Goal: Task Accomplishment & Management: Manage account settings

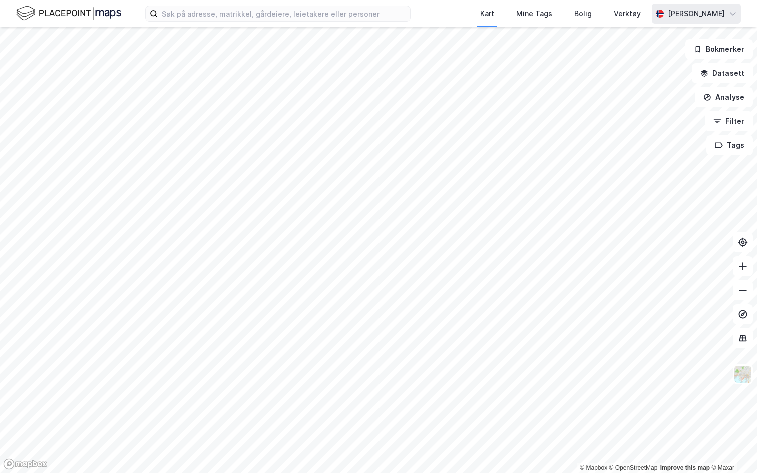
click at [667, 10] on div "[PERSON_NAME]" at bounding box center [695, 14] width 57 height 12
click at [651, 60] on div "Åpne Supervisor portalen" at bounding box center [676, 62] width 89 height 12
click at [111, 16] on img at bounding box center [68, 14] width 105 height 18
click at [724, 125] on button "Filter" at bounding box center [729, 121] width 48 height 20
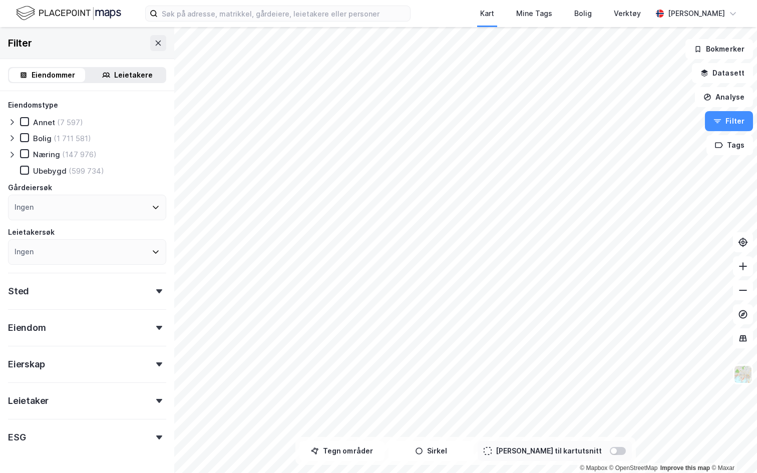
click at [54, 209] on div "Ingen" at bounding box center [87, 208] width 158 height 26
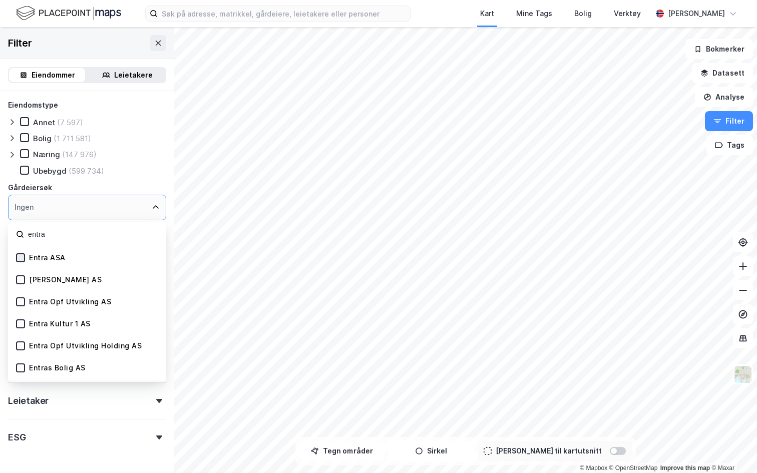
type input "entra"
click at [19, 260] on icon at bounding box center [20, 257] width 7 height 7
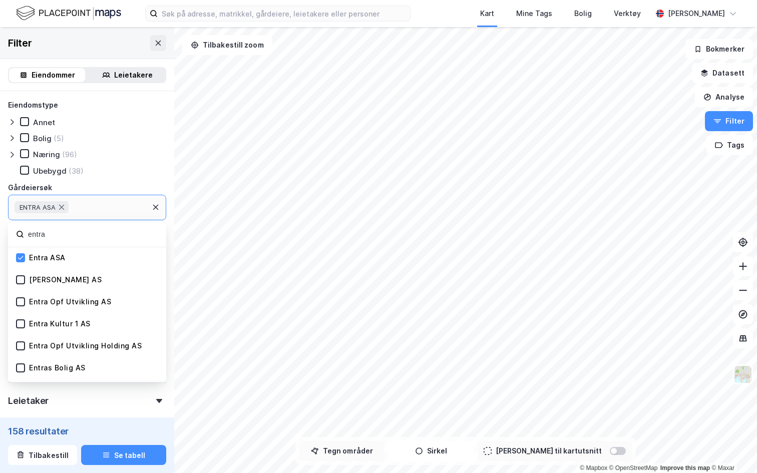
click at [373, 450] on button "Tegn områder" at bounding box center [341, 451] width 85 height 20
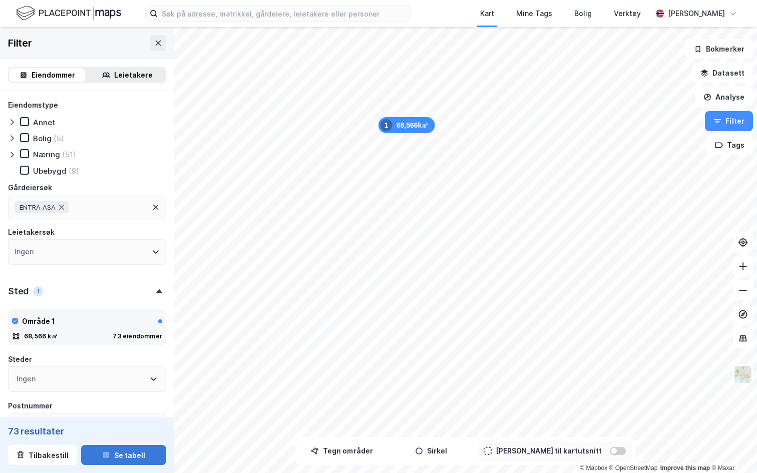
click at [136, 447] on button "Se tabell" at bounding box center [123, 455] width 85 height 20
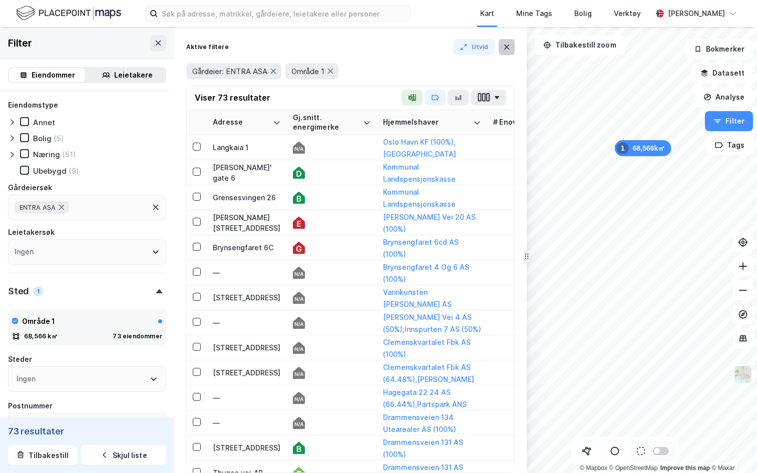
click at [511, 48] on button at bounding box center [506, 47] width 16 height 16
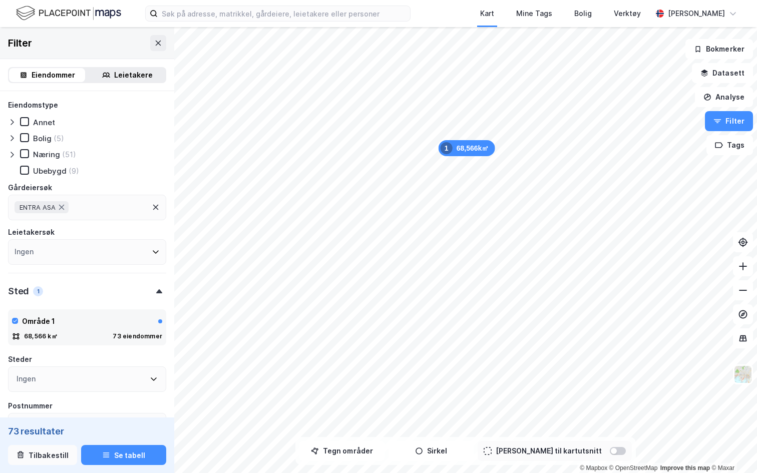
click at [49, 450] on button "Tilbakestill" at bounding box center [42, 455] width 69 height 20
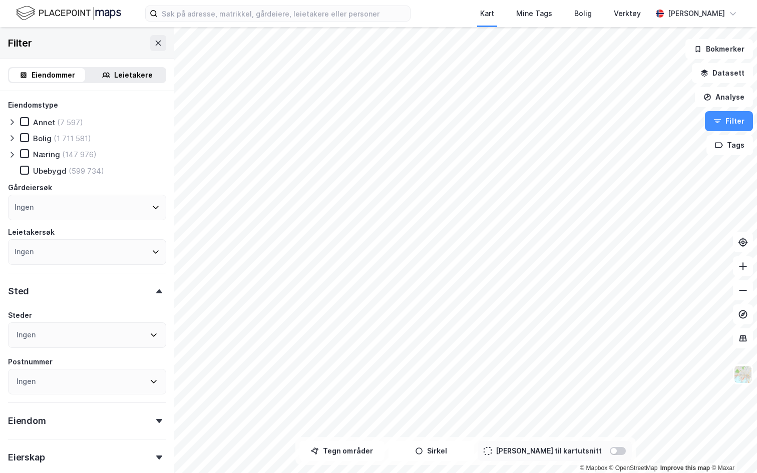
click at [13, 158] on icon at bounding box center [12, 155] width 8 height 8
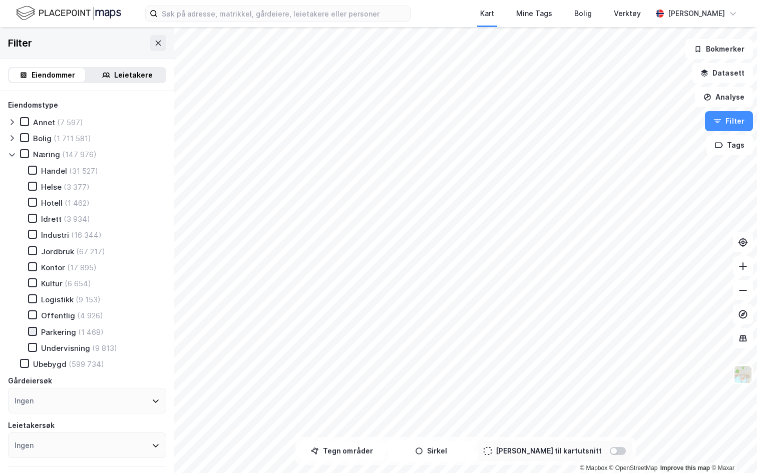
click at [33, 331] on icon at bounding box center [32, 331] width 7 height 7
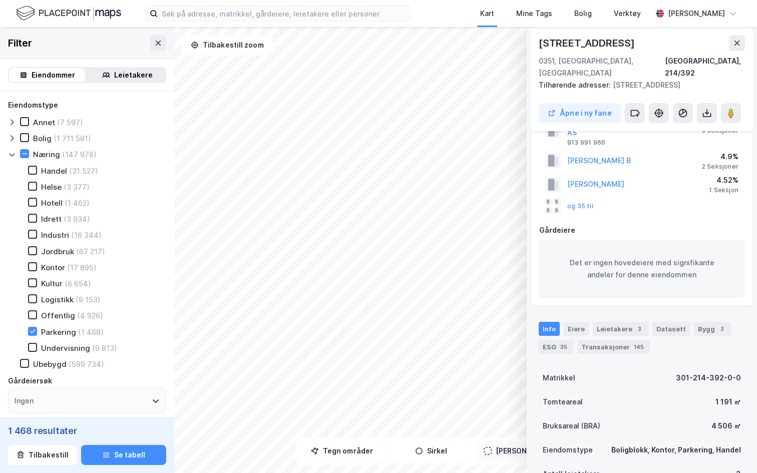
scroll to position [55, 0]
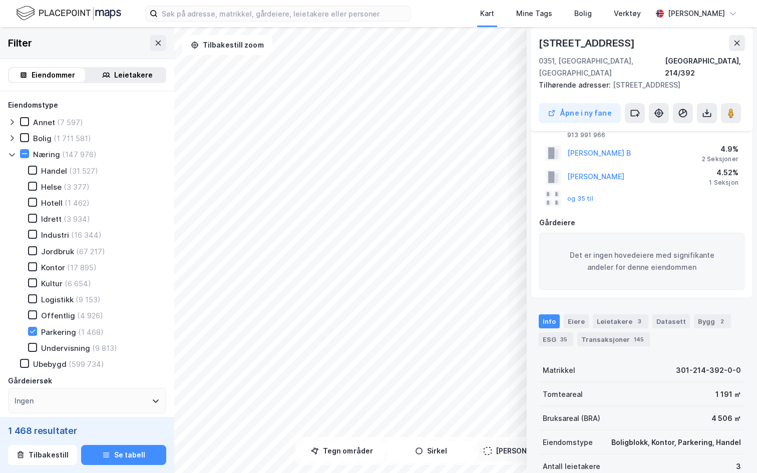
click at [686, 436] on div "Boligblokk, Kontor, Parkering, Handel" at bounding box center [676, 442] width 130 height 12
click at [736, 42] on icon at bounding box center [737, 43] width 6 height 5
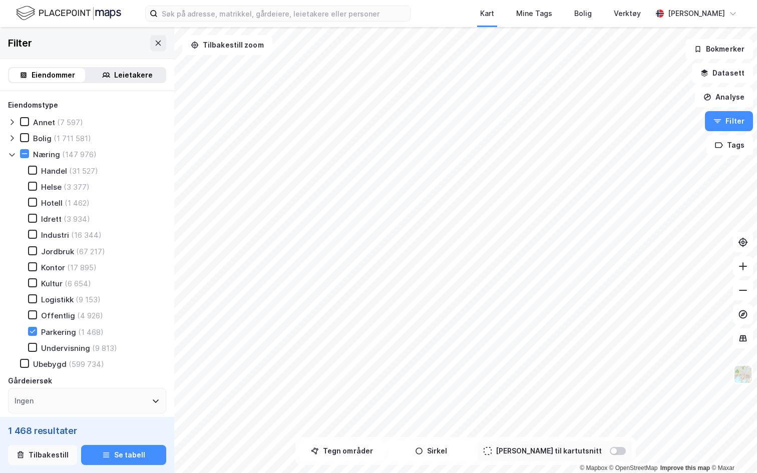
click at [50, 457] on button "Tilbakestill" at bounding box center [42, 455] width 69 height 20
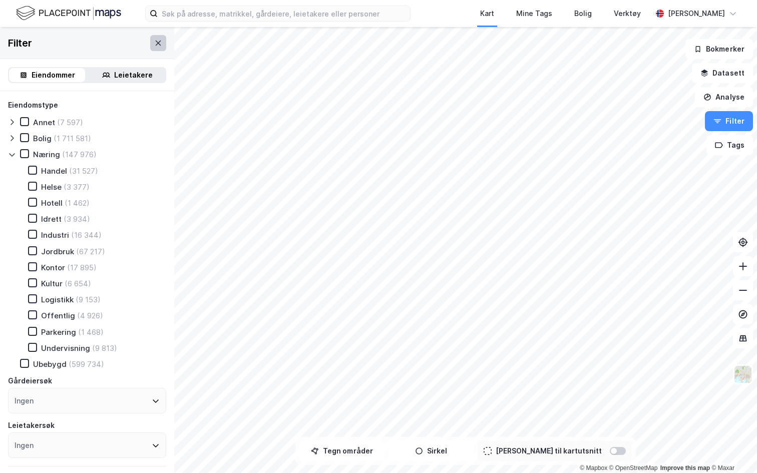
click at [163, 39] on button at bounding box center [158, 43] width 16 height 16
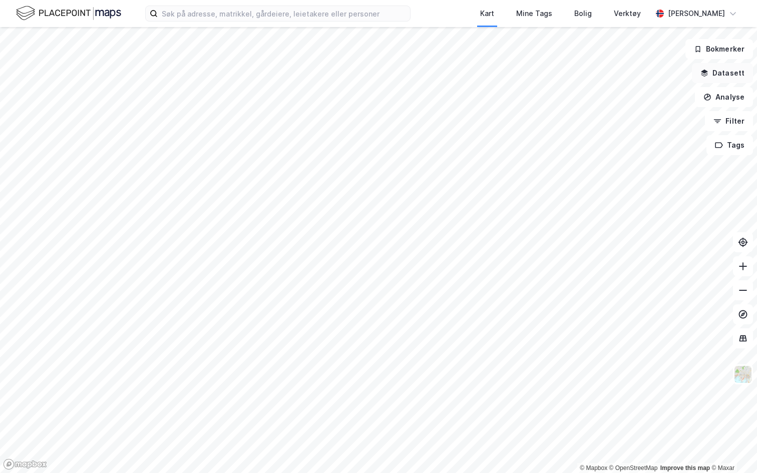
click at [719, 73] on button "Datasett" at bounding box center [721, 73] width 61 height 20
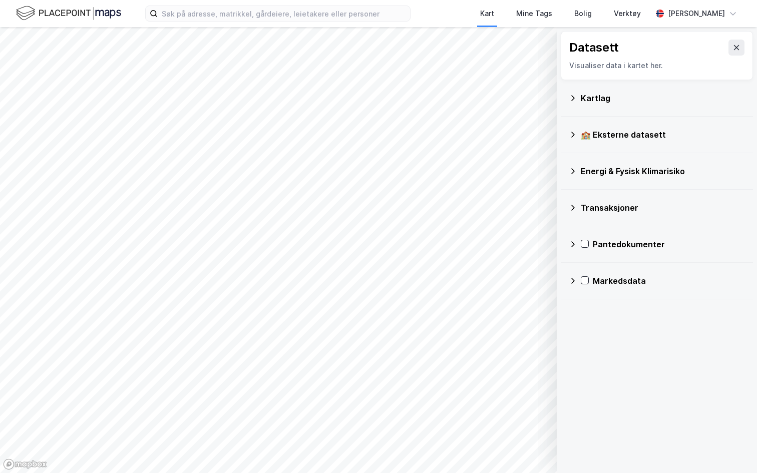
click at [595, 281] on div "Markedsdata" at bounding box center [668, 281] width 152 height 12
click at [616, 349] on div "Prosjekter" at bounding box center [674, 353] width 139 height 12
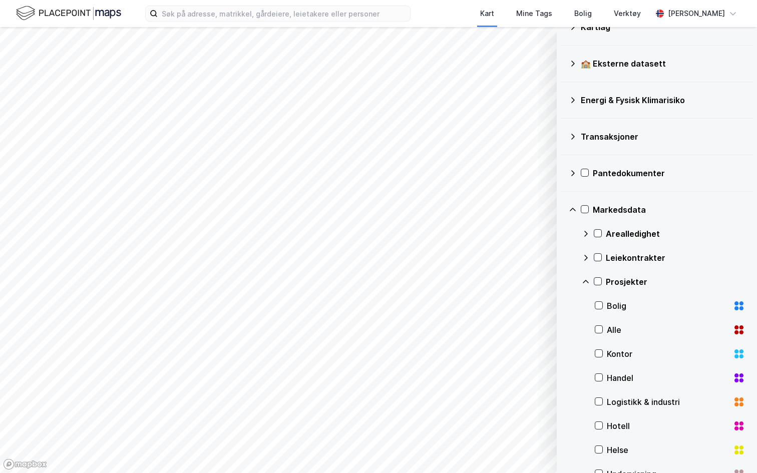
scroll to position [97, 0]
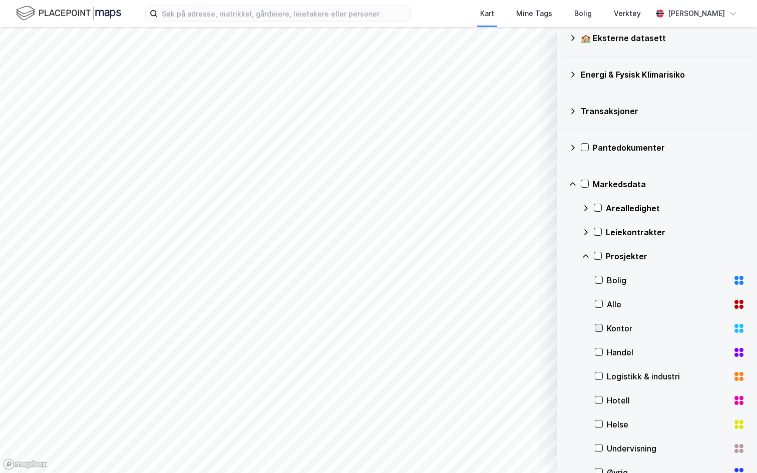
click at [597, 331] on icon at bounding box center [598, 327] width 7 height 7
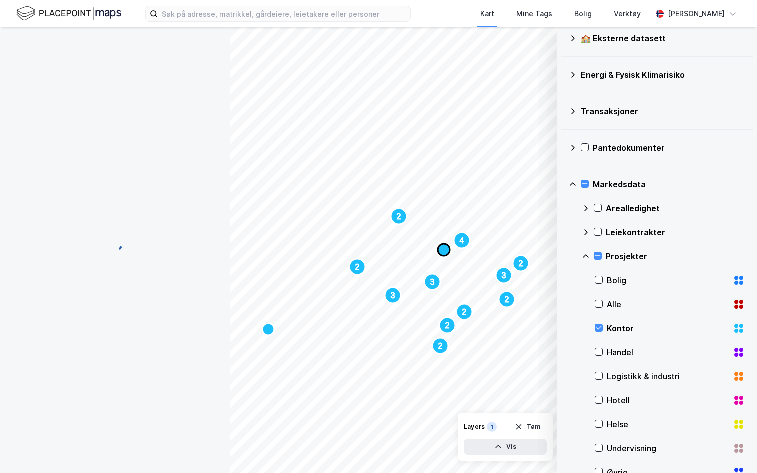
scroll to position [55, 0]
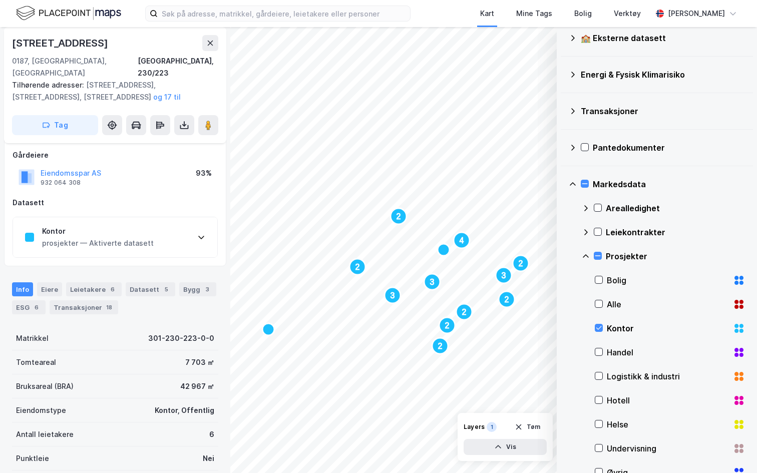
click at [127, 225] on div "Kontor" at bounding box center [98, 231] width 112 height 12
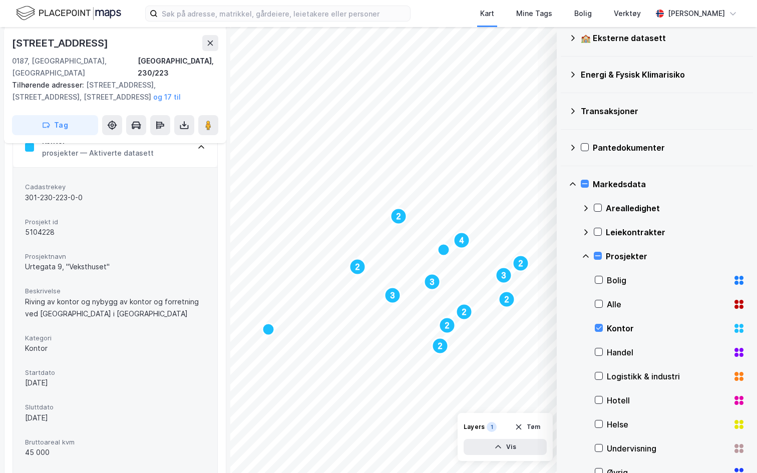
scroll to position [133, 0]
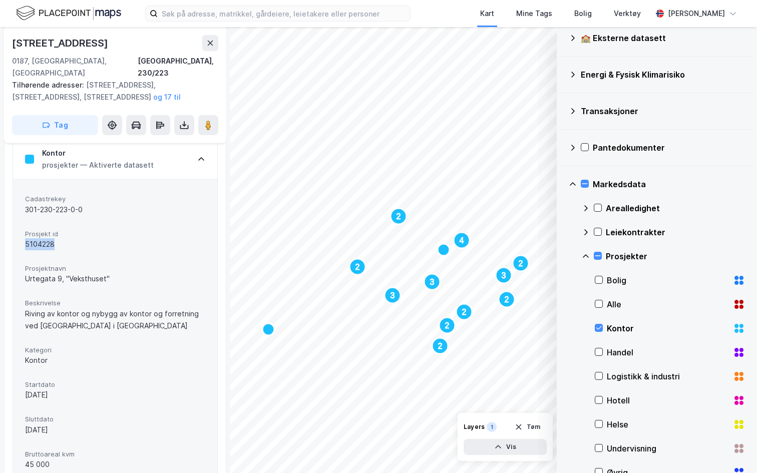
drag, startPoint x: 22, startPoint y: 229, endPoint x: 70, endPoint y: 228, distance: 48.0
click at [70, 228] on div "Cadastrekey 301-230-223-0-0 Prosjekt id 5104228 Prosjektnavn Urtegata 9, "Vekst…" at bounding box center [115, 367] width 204 height 376
click at [38, 238] on div "5104228" at bounding box center [115, 244] width 180 height 12
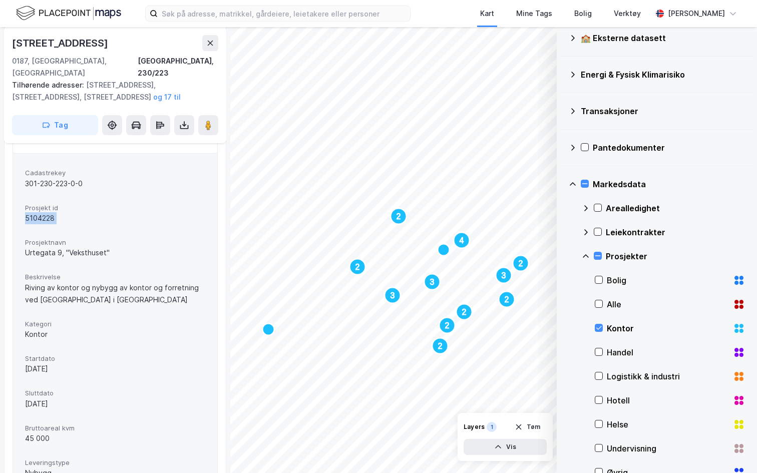
scroll to position [163, 0]
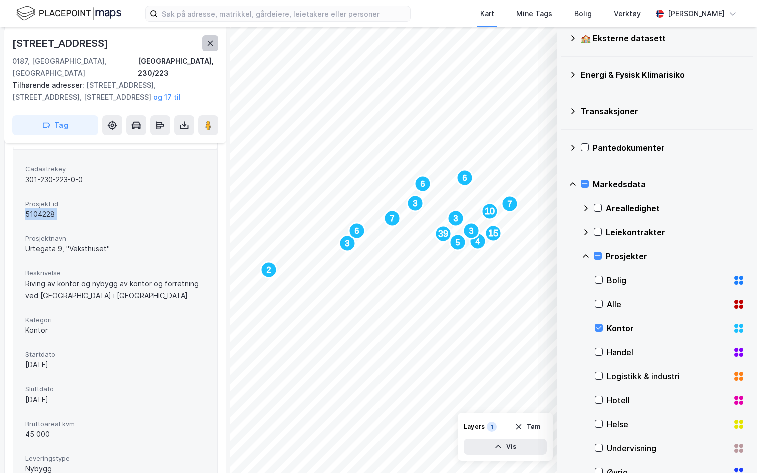
click at [209, 44] on icon at bounding box center [211, 43] width 6 height 5
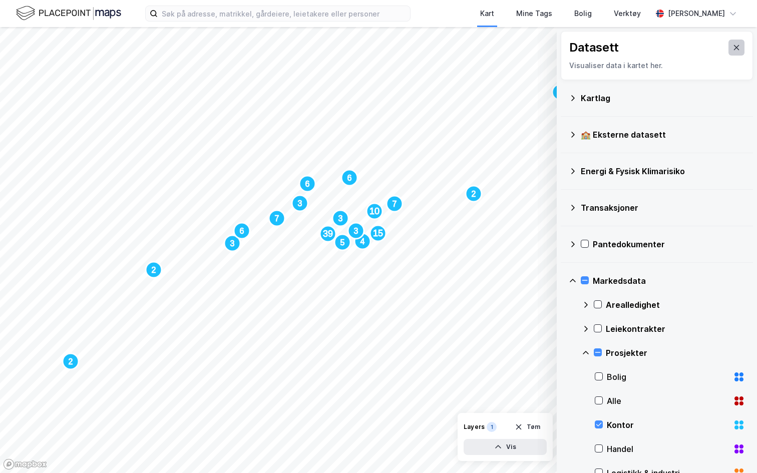
click at [738, 45] on icon at bounding box center [737, 47] width 6 height 5
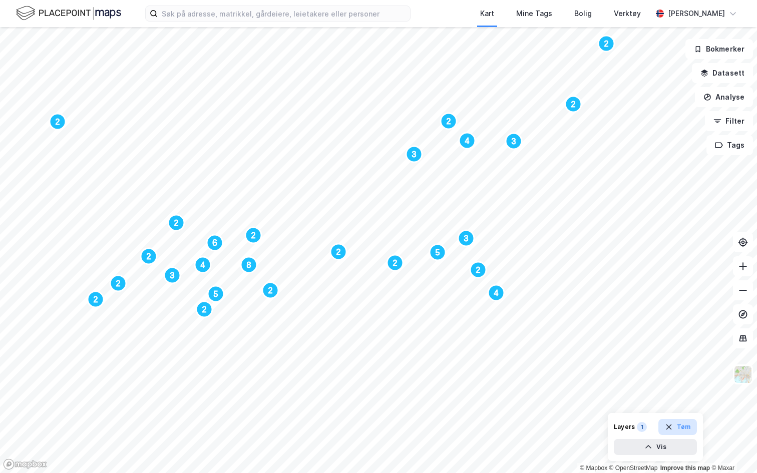
click at [674, 426] on button "Tøm" at bounding box center [677, 427] width 39 height 16
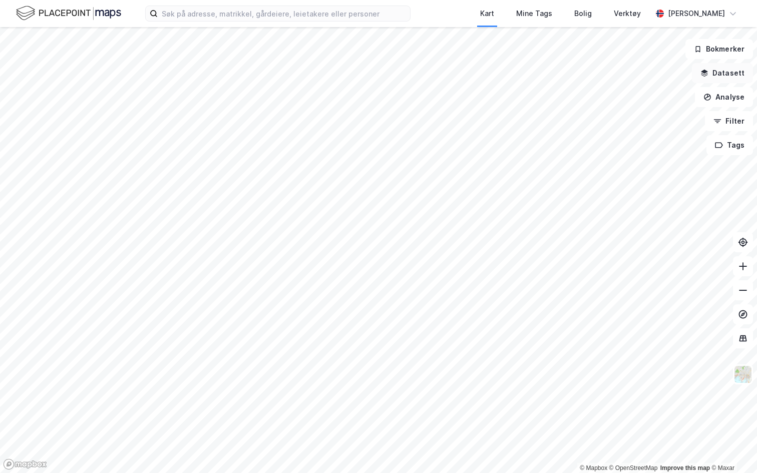
click at [720, 72] on button "Datasett" at bounding box center [721, 73] width 61 height 20
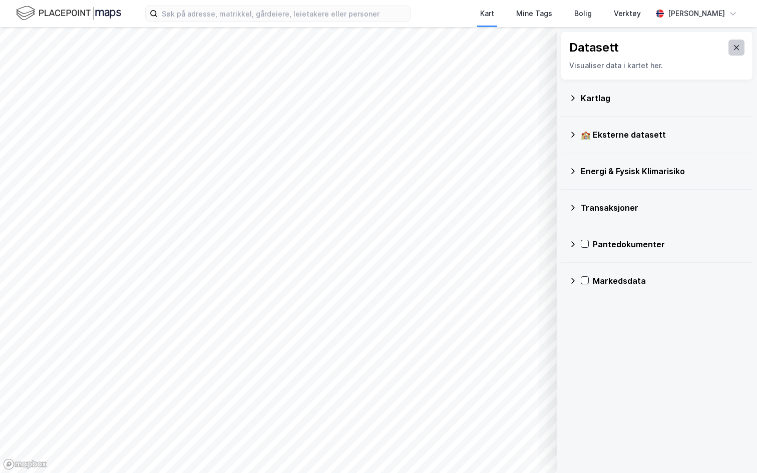
click at [734, 48] on icon at bounding box center [736, 48] width 8 height 8
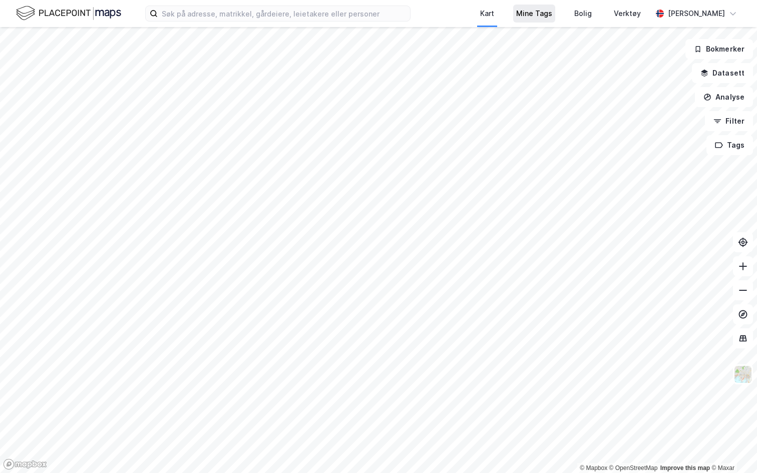
click at [520, 14] on div "Mine Tags" at bounding box center [534, 14] width 36 height 12
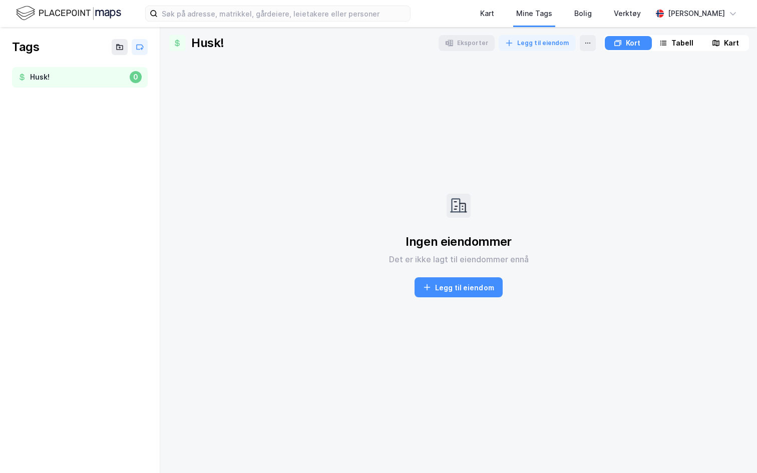
click at [107, 74] on div "Husk!" at bounding box center [78, 77] width 96 height 13
click at [614, 113] on div "Ingen eiendommer Det er ikke lagt til eiendommer ennå Legg til eiendom" at bounding box center [458, 245] width 580 height 373
click at [483, 9] on div "Kart" at bounding box center [487, 14] width 14 height 12
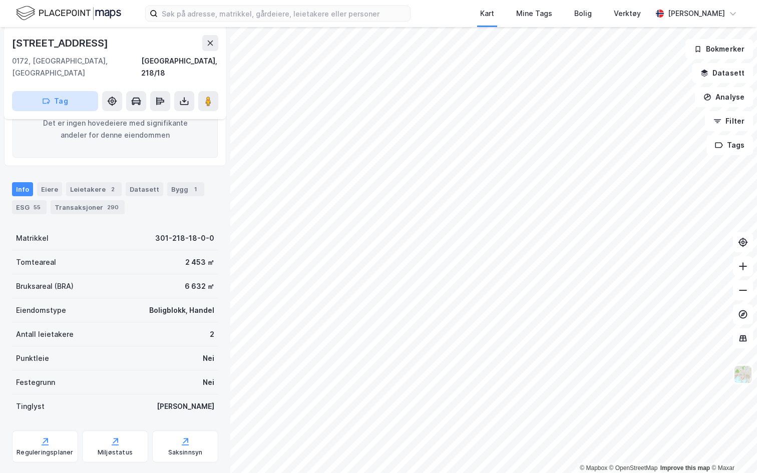
click at [60, 91] on button "Tag" at bounding box center [55, 101] width 86 height 20
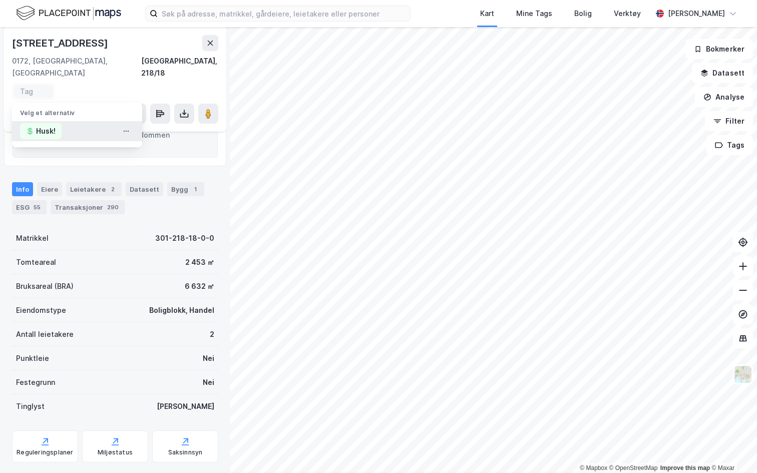
click at [45, 125] on div "Husk!" at bounding box center [46, 131] width 20 height 12
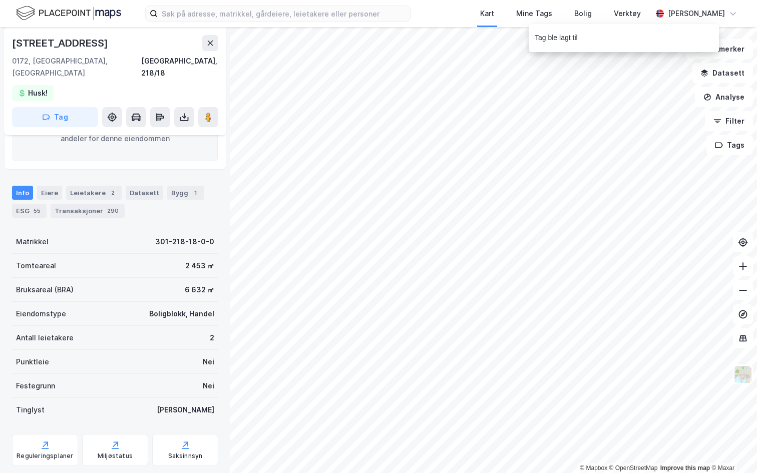
scroll to position [179, 0]
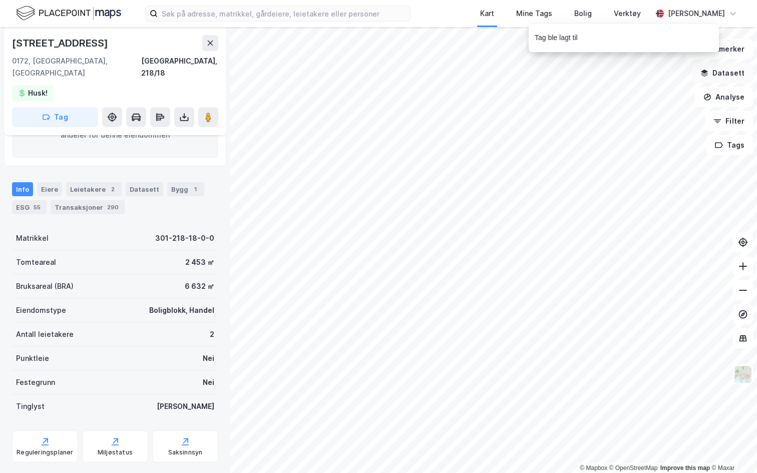
click at [728, 74] on button "Datasett" at bounding box center [721, 73] width 61 height 20
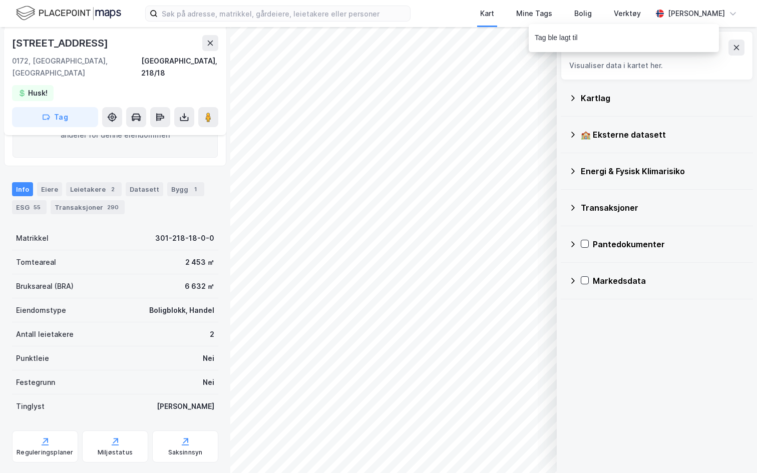
click at [740, 49] on div "Tag ble lagt til" at bounding box center [653, 40] width 190 height 33
click at [736, 48] on div "Tag ble lagt til" at bounding box center [653, 40] width 190 height 33
click at [212, 44] on icon at bounding box center [210, 43] width 8 height 8
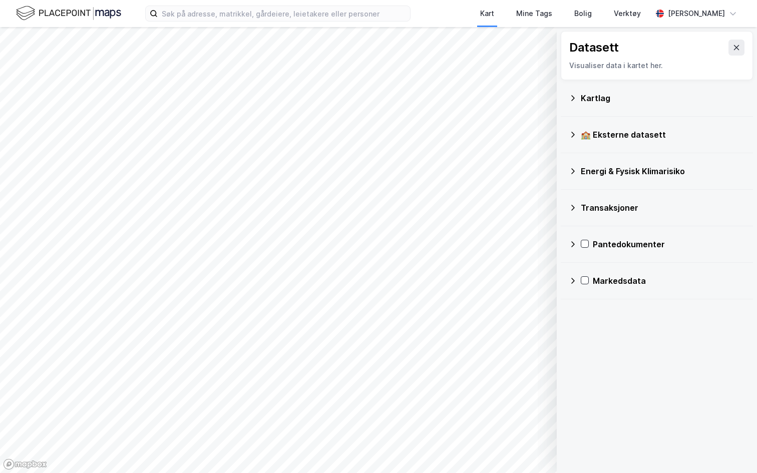
click at [735, 48] on div "Kart Mine Tags Bolig Verktøy Andreas Vestadmin © Mapbox © OpenStreetMap Improve…" at bounding box center [378, 236] width 757 height 473
click at [735, 48] on icon at bounding box center [737, 47] width 6 height 5
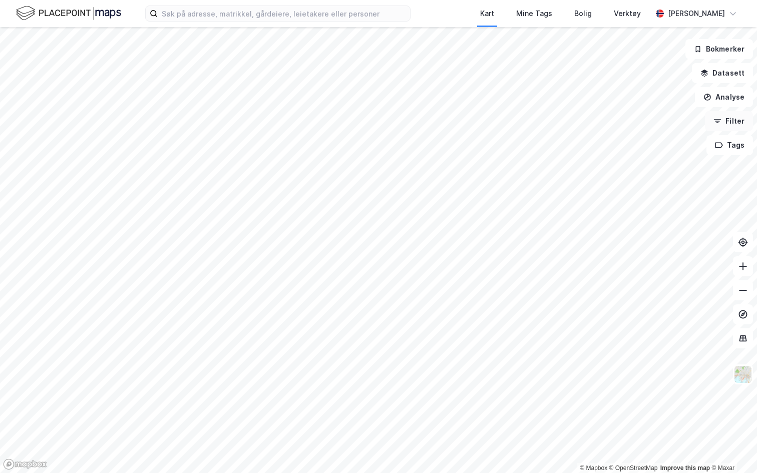
click at [722, 126] on button "Filter" at bounding box center [729, 121] width 48 height 20
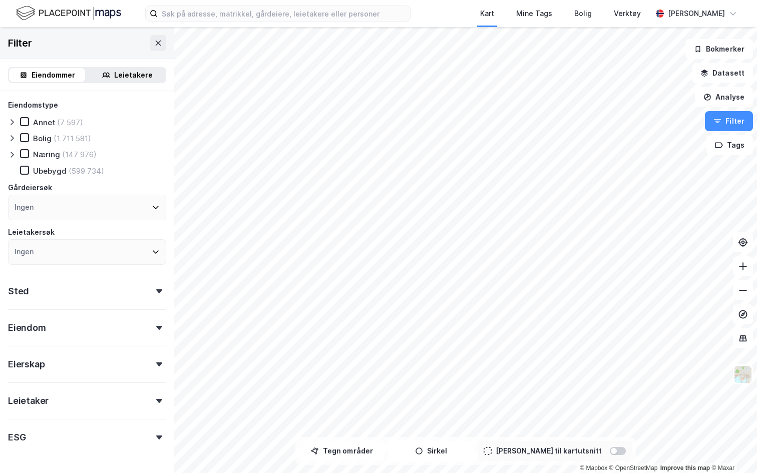
click at [14, 151] on icon at bounding box center [12, 155] width 8 height 8
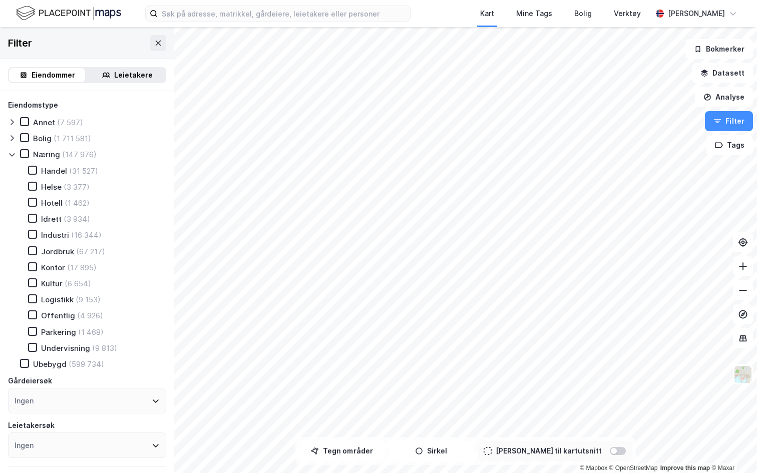
click at [38, 265] on div "Kontor (17 895)" at bounding box center [56, 267] width 81 height 10
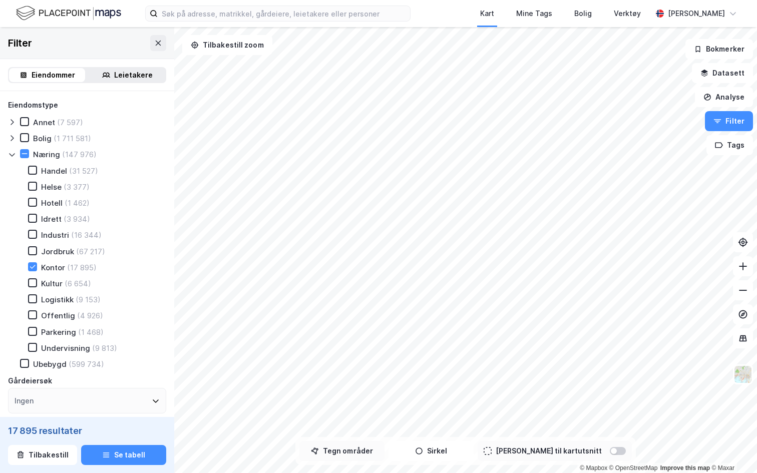
click at [375, 453] on button "Tegn områder" at bounding box center [341, 451] width 85 height 20
click at [342, 453] on button "Tegn områder" at bounding box center [341, 451] width 85 height 20
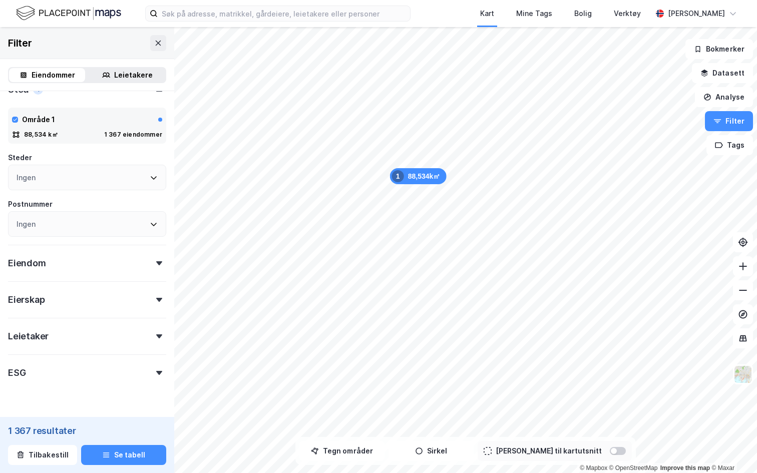
scroll to position [406, 0]
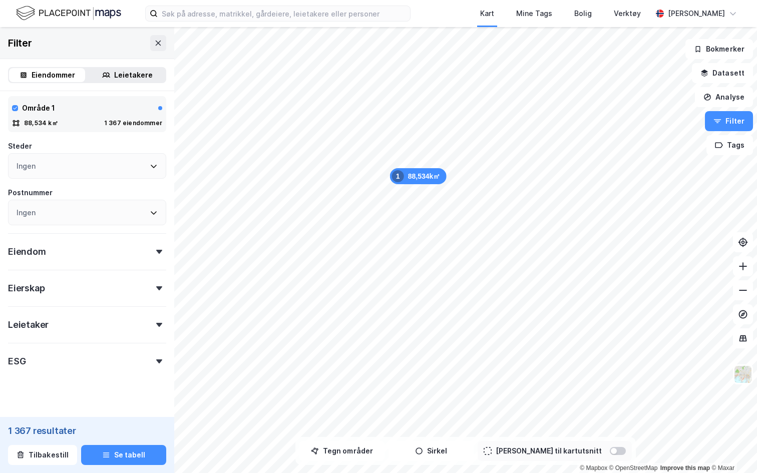
click at [71, 255] on div "Eiendom" at bounding box center [87, 247] width 158 height 29
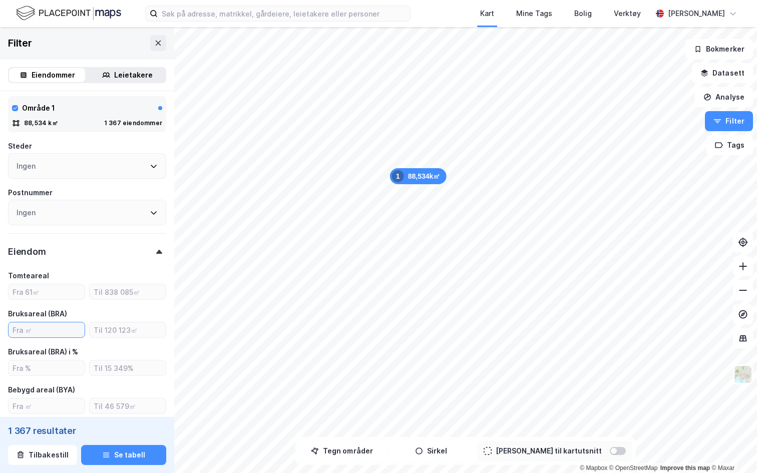
click at [64, 331] on input "number" at bounding box center [47, 329] width 76 height 15
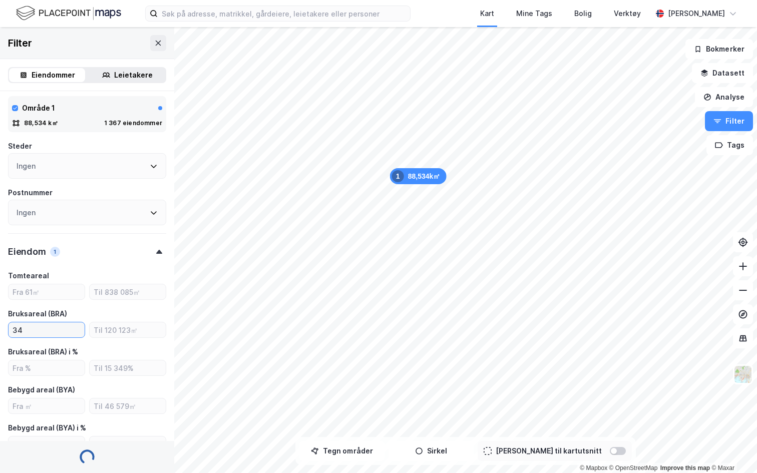
type input "3"
type input "Inkluder (1 358)"
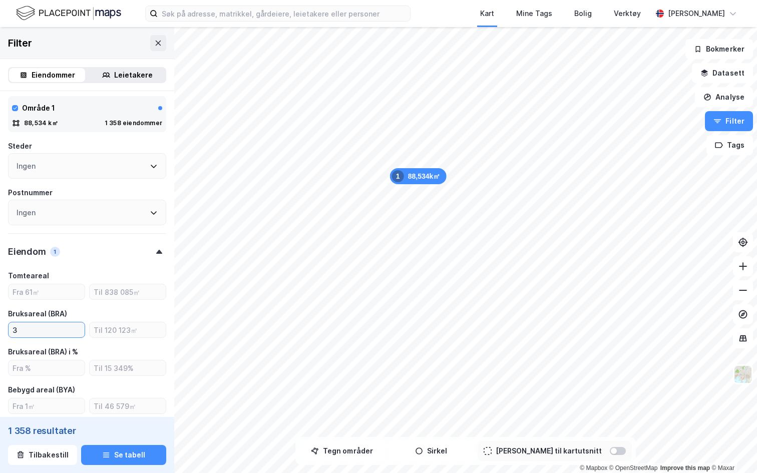
type input "30"
type input "Inkluder (1 360)"
type input "3000"
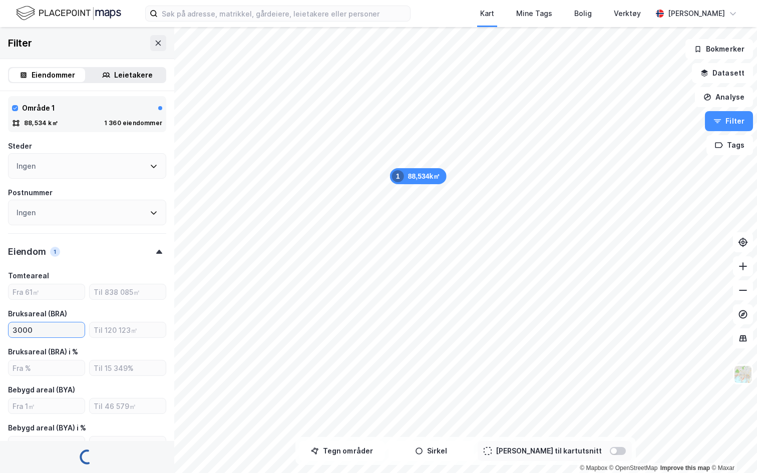
type input "Inkluder (732)"
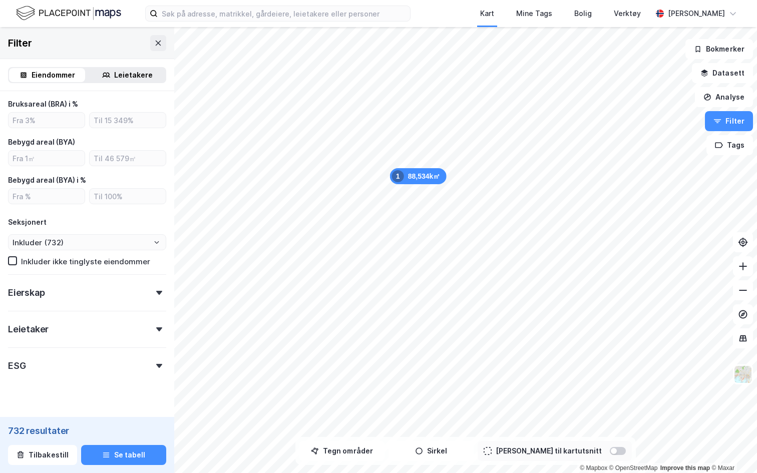
scroll to position [658, 0]
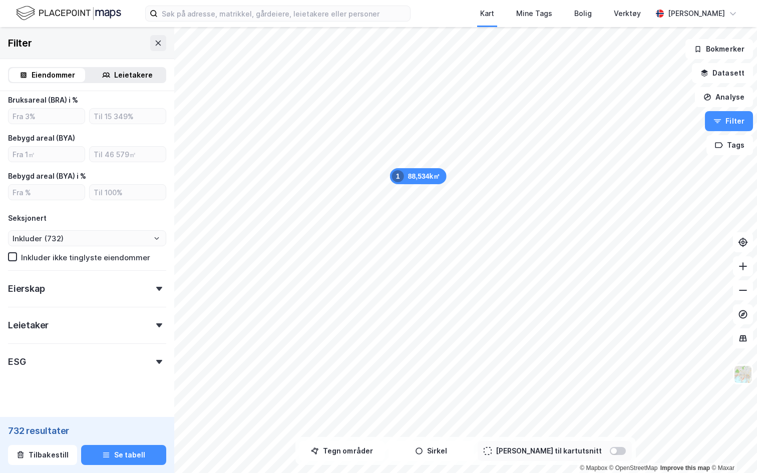
type input "3000"
click at [69, 324] on div "Leietaker" at bounding box center [87, 321] width 158 height 29
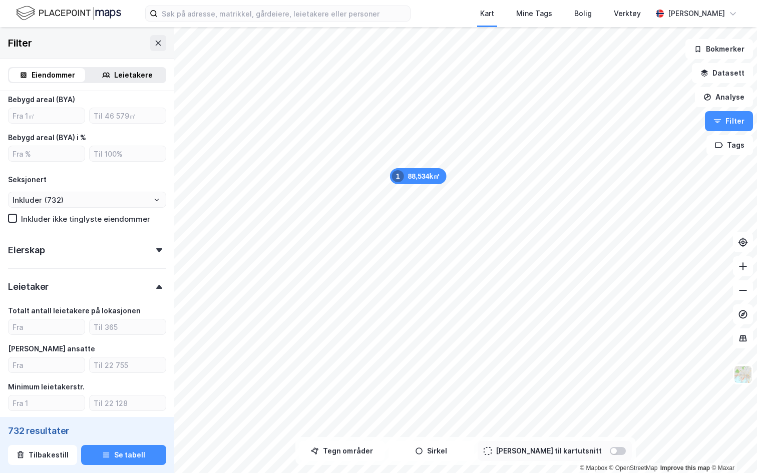
scroll to position [714, 0]
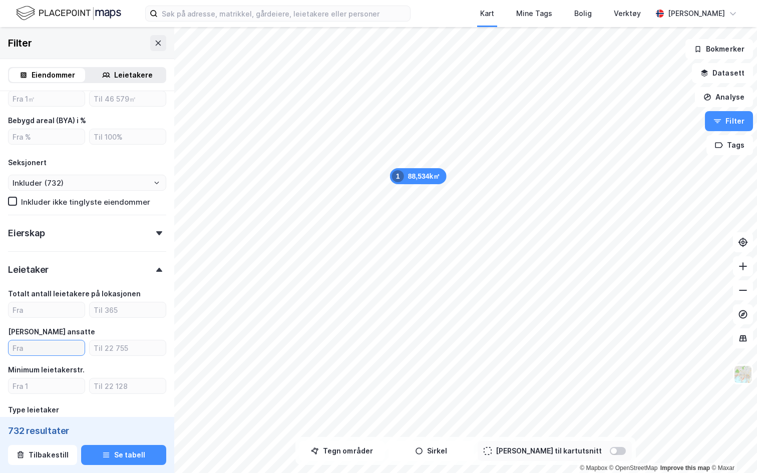
click at [61, 348] on input "number" at bounding box center [47, 347] width 76 height 15
type input "100"
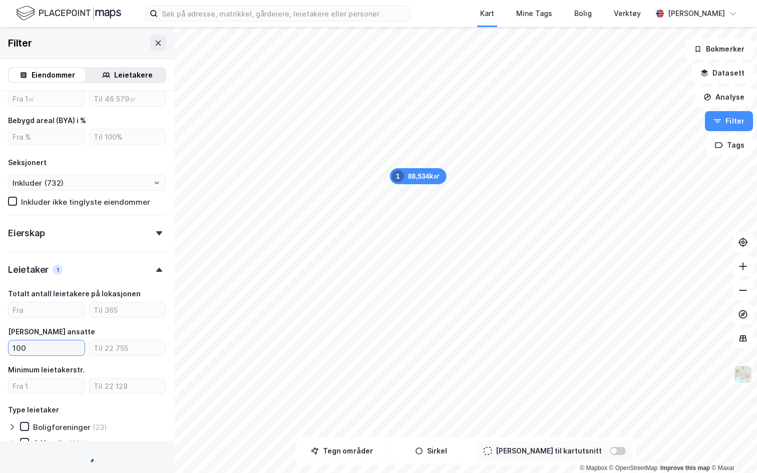
type input "Inkluder (521)"
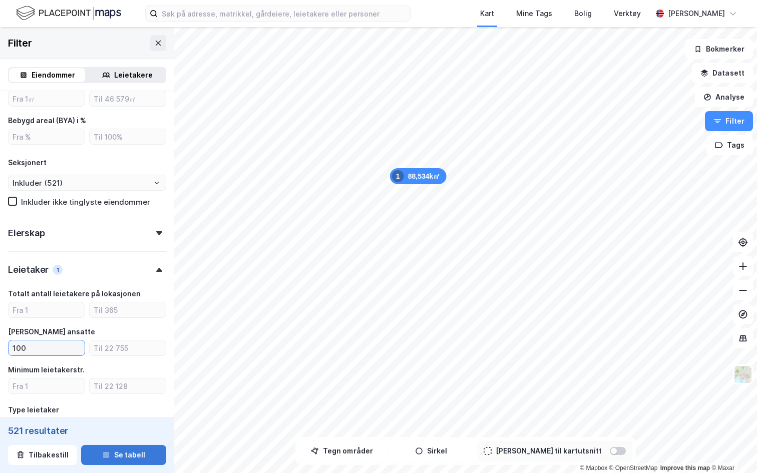
type input "100"
click at [132, 456] on button "Se tabell" at bounding box center [123, 455] width 85 height 20
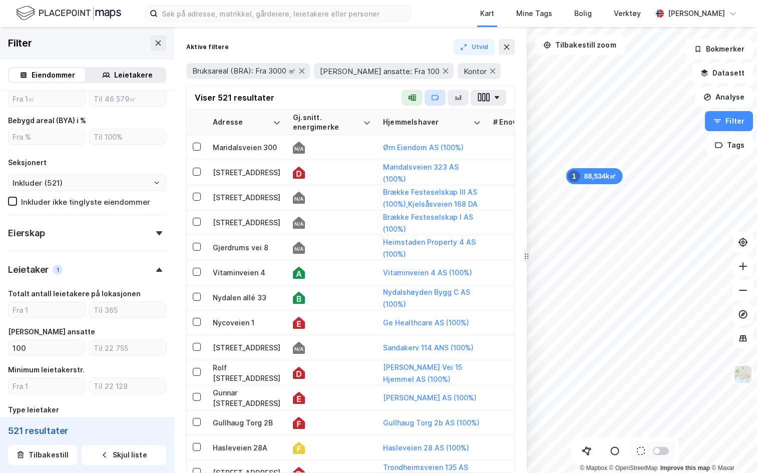
click at [442, 96] on button "button" at bounding box center [434, 98] width 21 height 16
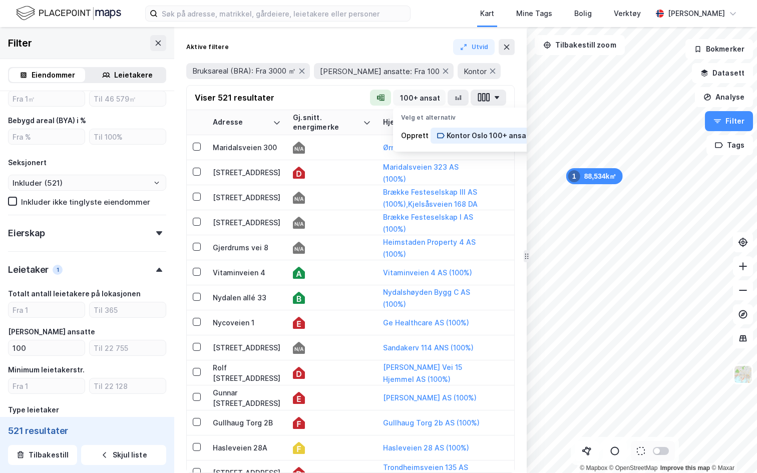
scroll to position [0, 46]
type input "Kontor Oslo 100+ ansatte"
click at [482, 142] on div "Kontor Oslo 100+ ansatte" at bounding box center [486, 136] width 112 height 16
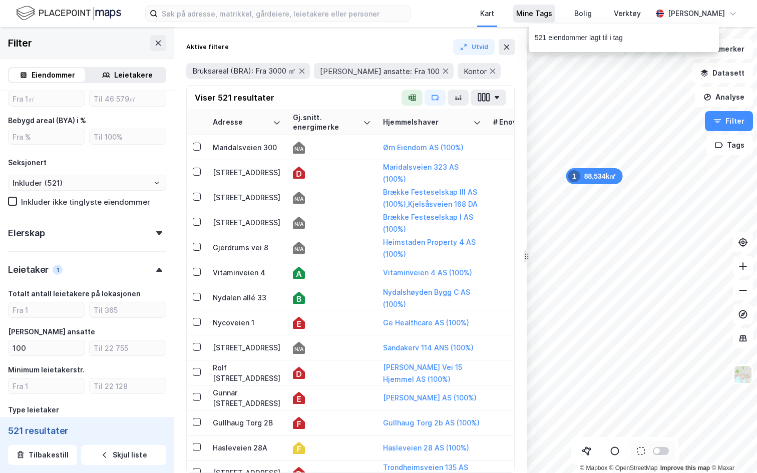
click at [523, 18] on div "Mine Tags" at bounding box center [534, 14] width 36 height 12
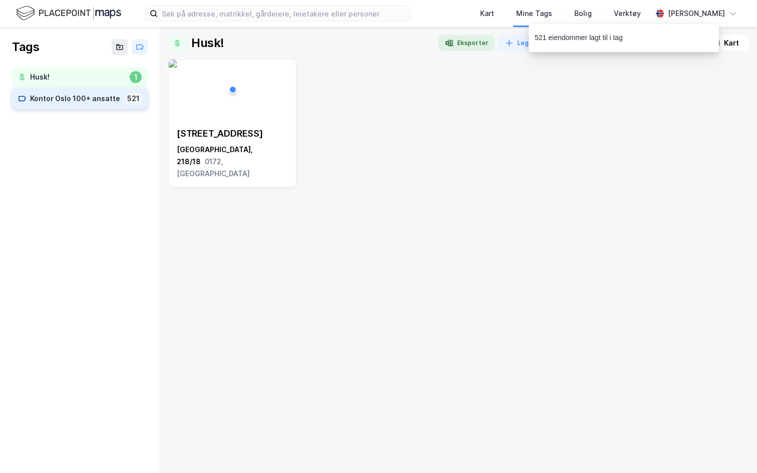
click at [87, 100] on div "Kontor Oslo 100+ ansatte" at bounding box center [75, 99] width 91 height 13
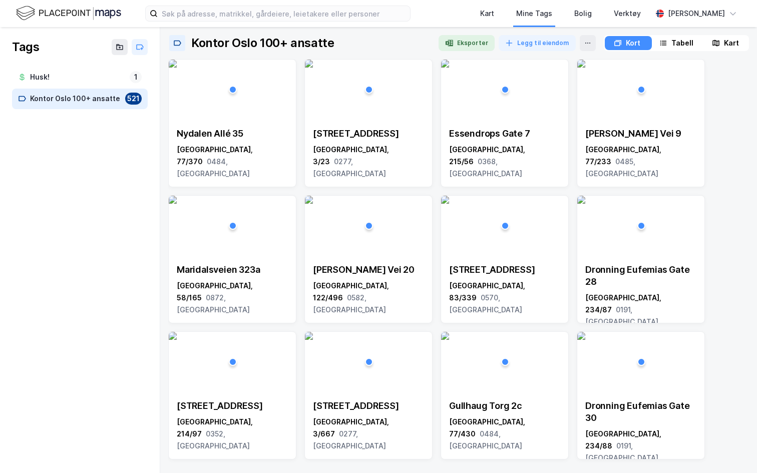
click at [672, 40] on div "Tabell" at bounding box center [682, 43] width 22 height 12
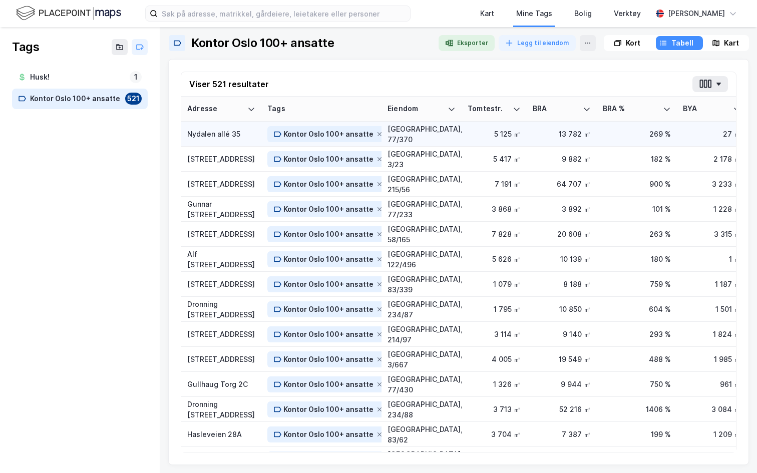
click at [218, 139] on div "Nydalen allé 35" at bounding box center [221, 134] width 68 height 11
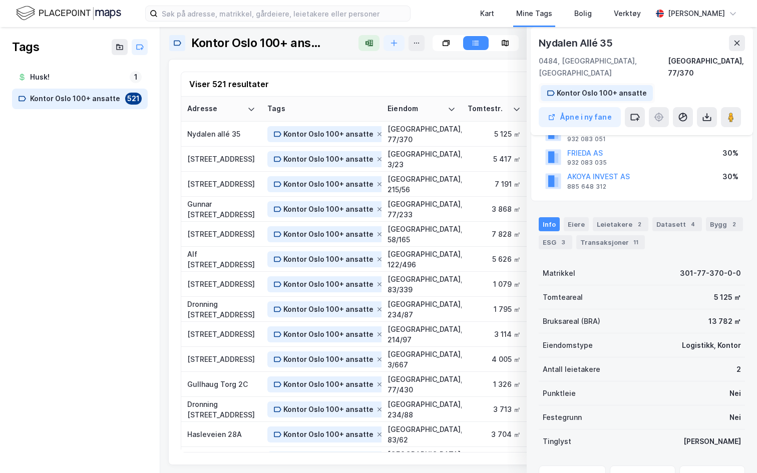
scroll to position [16, 0]
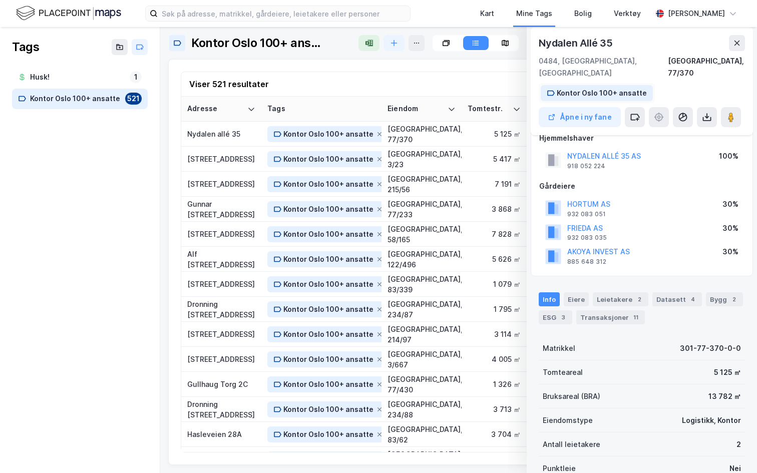
click at [624, 87] on div "Kontor Oslo 100+ ansatte" at bounding box center [601, 93] width 90 height 12
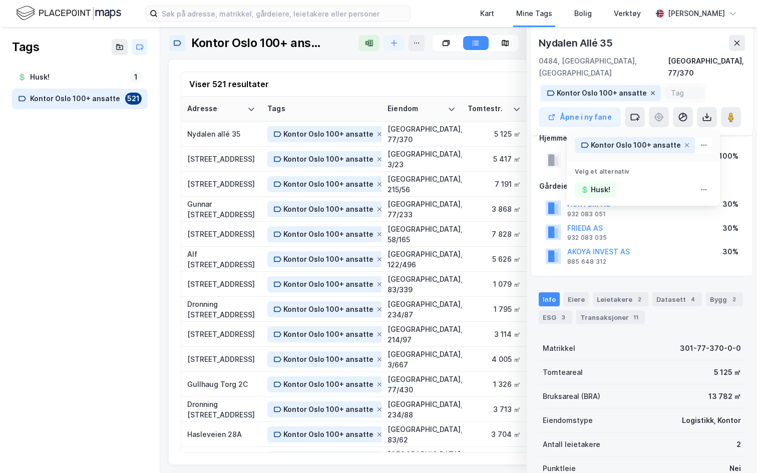
click at [649, 90] on icon at bounding box center [652, 93] width 6 height 6
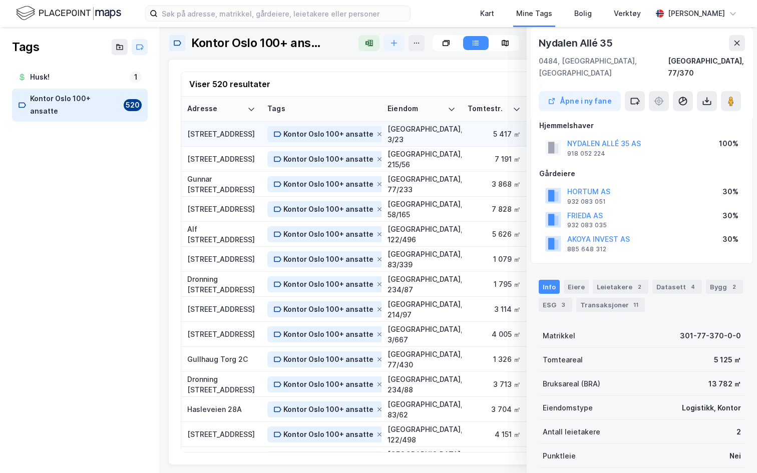
scroll to position [0, 0]
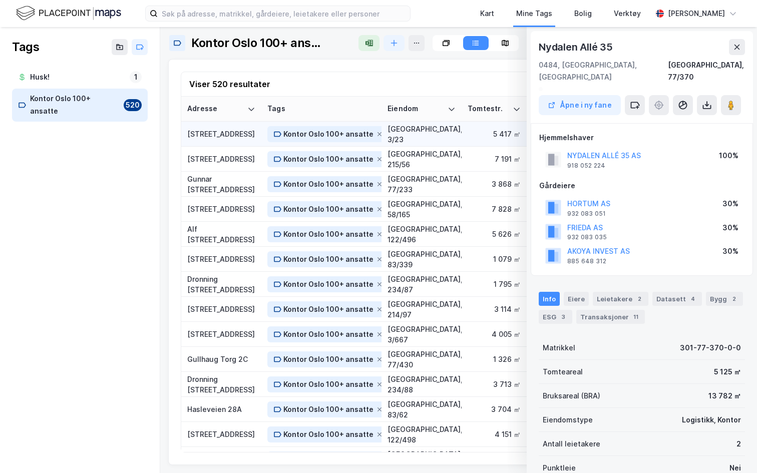
click at [234, 132] on div "Drammensveien 144" at bounding box center [221, 134] width 68 height 11
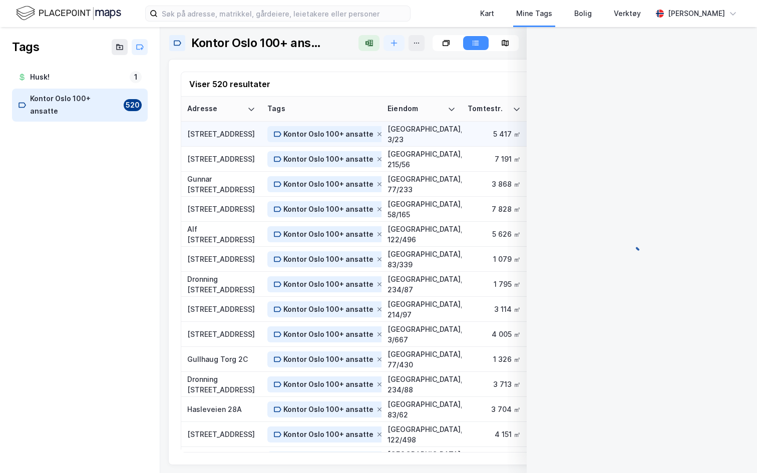
scroll to position [12, 0]
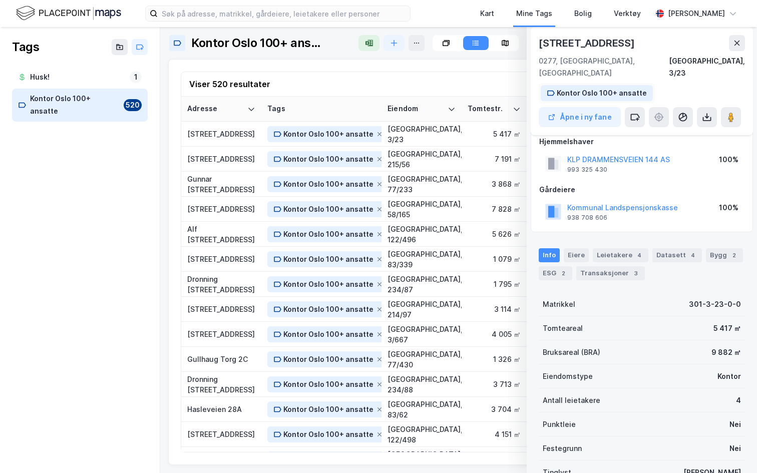
click at [596, 87] on div "Kontor Oslo 100+ ansatte" at bounding box center [601, 93] width 90 height 12
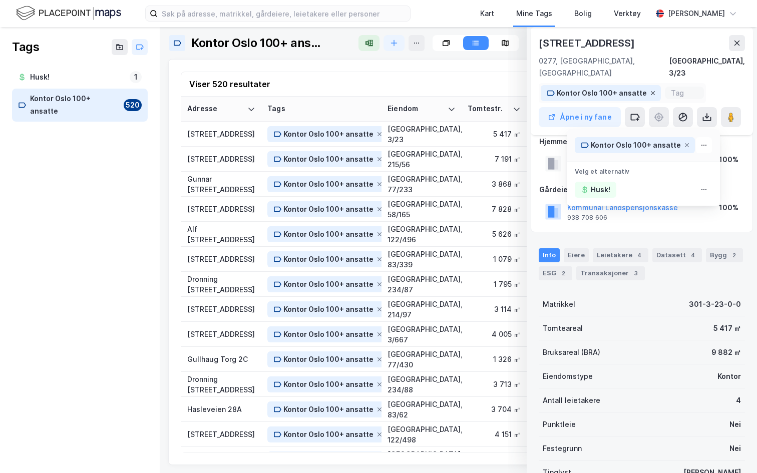
click at [649, 90] on icon at bounding box center [652, 93] width 6 height 6
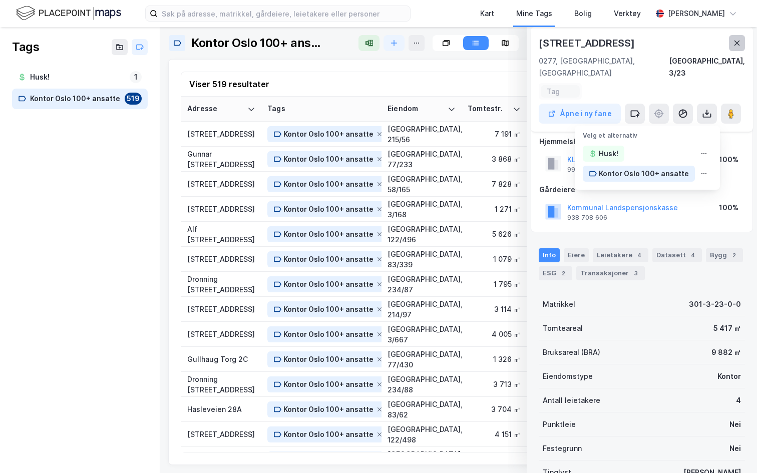
scroll to position [0, 0]
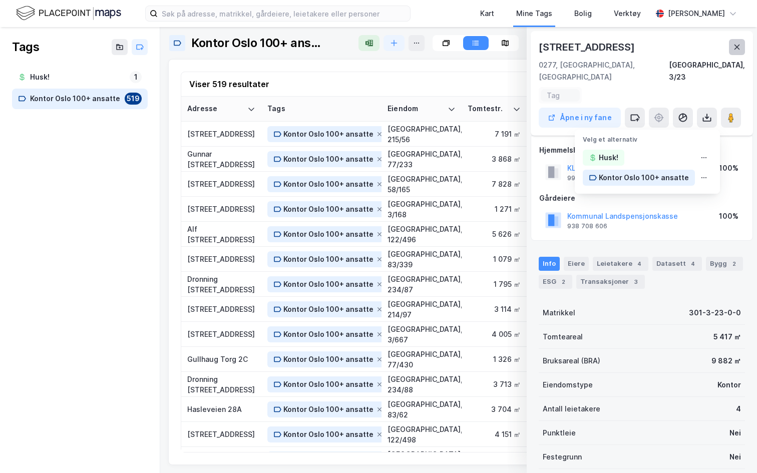
click at [732, 41] on button at bounding box center [737, 47] width 16 height 16
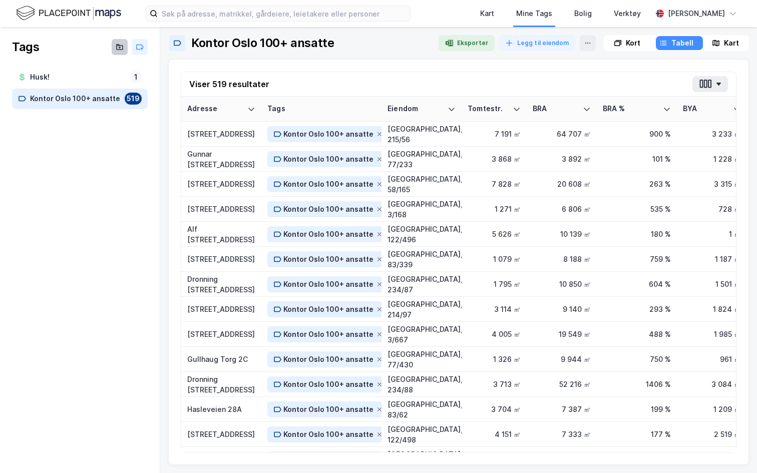
click at [122, 53] on button at bounding box center [120, 47] width 16 height 16
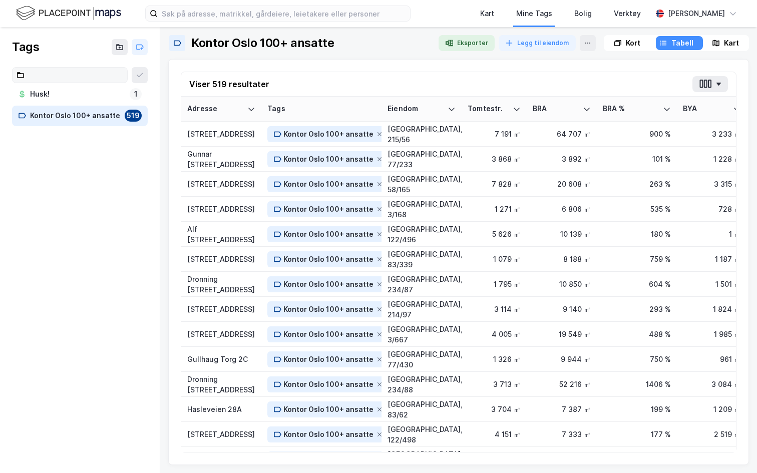
click at [109, 75] on input at bounding box center [76, 75] width 103 height 15
type input "alwtt"
click at [133, 75] on icon at bounding box center [136, 77] width 8 height 8
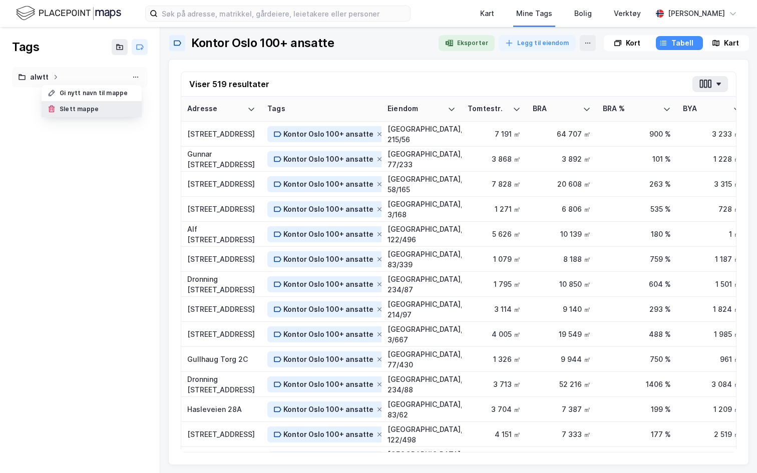
click at [119, 107] on div "Slett mappe" at bounding box center [92, 109] width 100 height 16
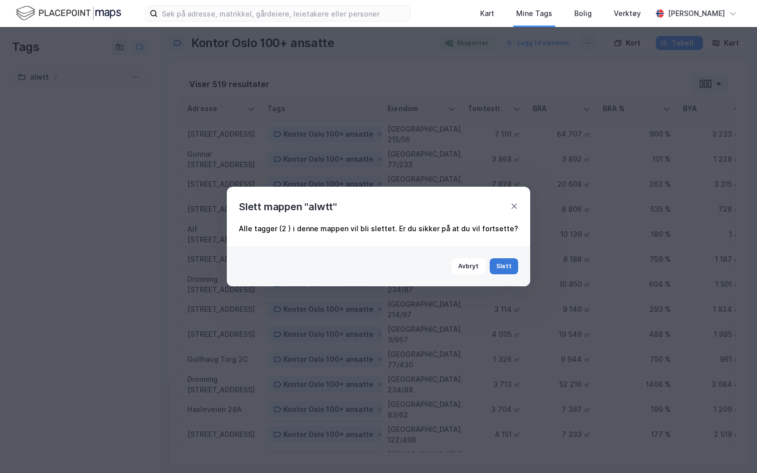
click at [498, 273] on button "Slett" at bounding box center [503, 266] width 29 height 16
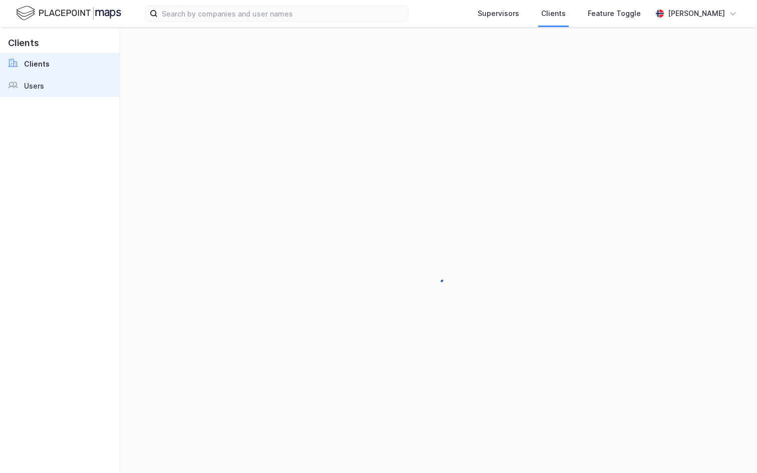
click at [51, 84] on link "Users" at bounding box center [60, 86] width 120 height 22
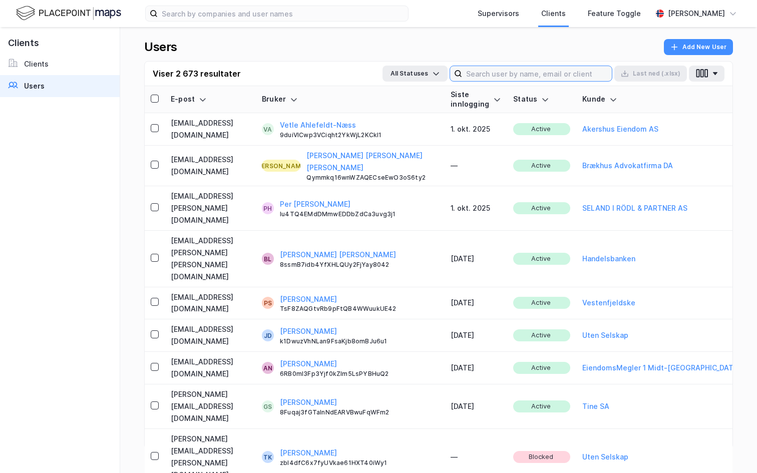
click at [467, 72] on input at bounding box center [537, 73] width 150 height 15
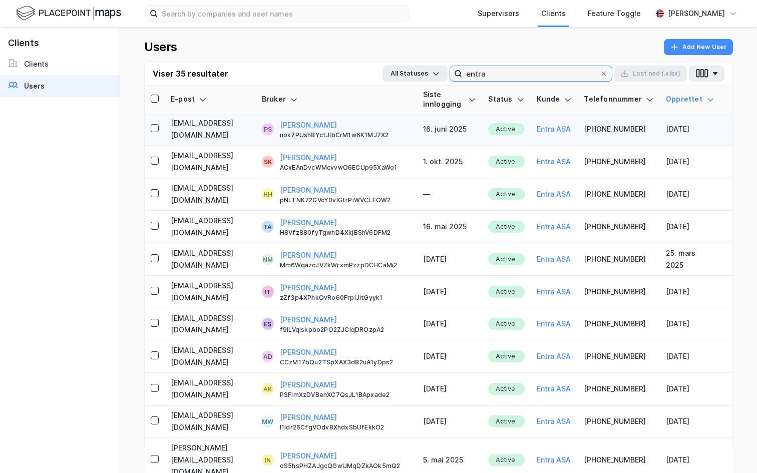
type input "entra"
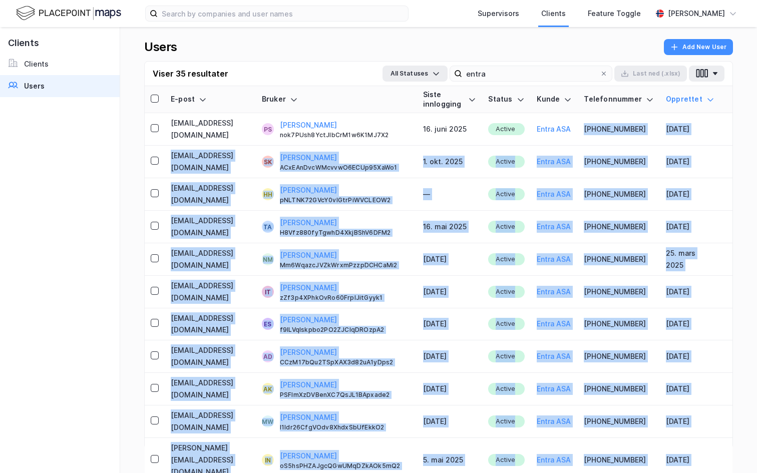
drag, startPoint x: 577, startPoint y: 110, endPoint x: 625, endPoint y: 455, distance: 348.6
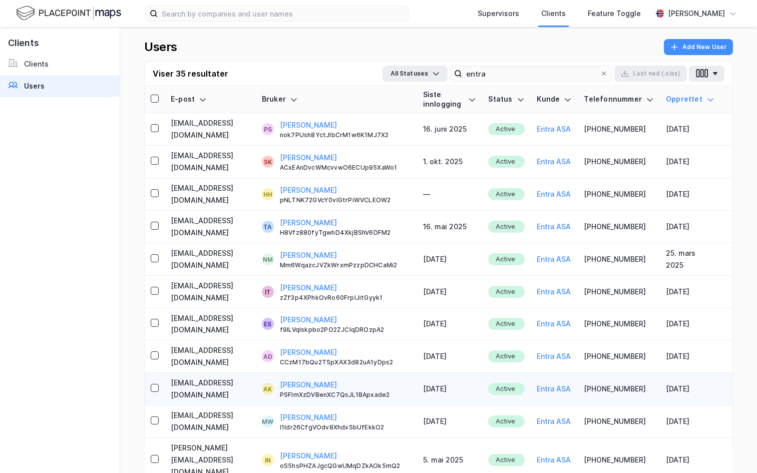
click at [612, 373] on td "[PHONE_NUMBER]" at bounding box center [618, 389] width 82 height 33
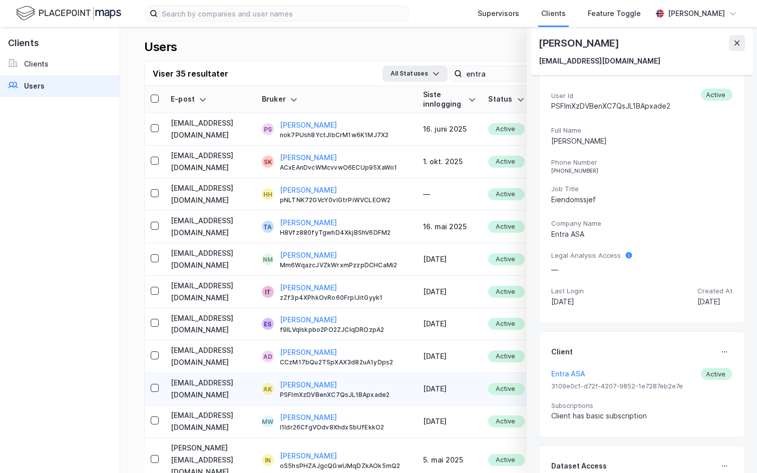
scroll to position [28, 0]
click at [732, 39] on button at bounding box center [737, 43] width 16 height 16
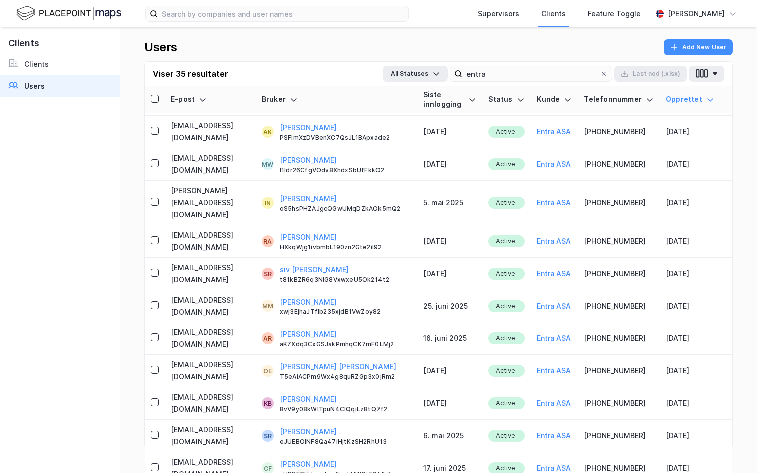
scroll to position [334, 0]
